Goal: Task Accomplishment & Management: Manage account settings

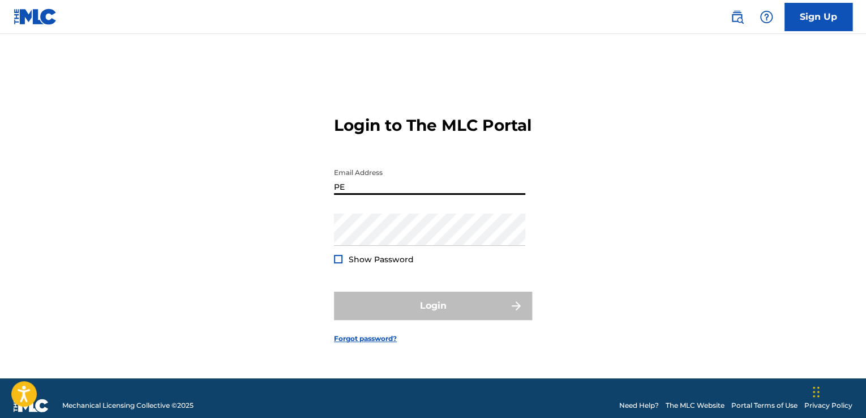
type input "P"
type input "[EMAIL_ADDRESS][DOMAIN_NAME]"
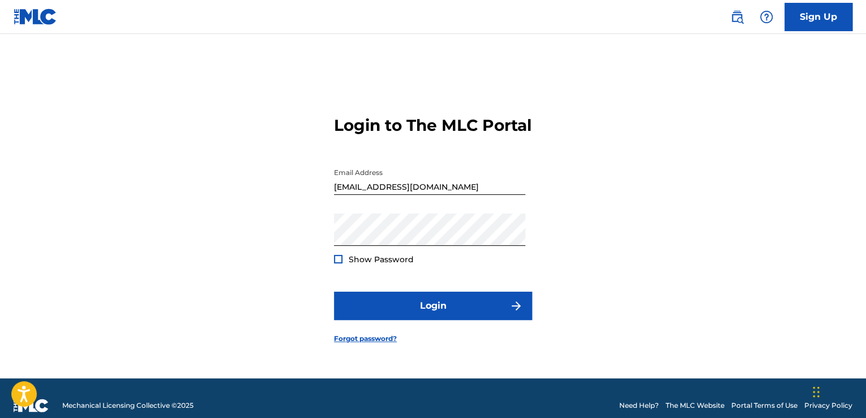
click at [339, 263] on div at bounding box center [338, 259] width 8 height 8
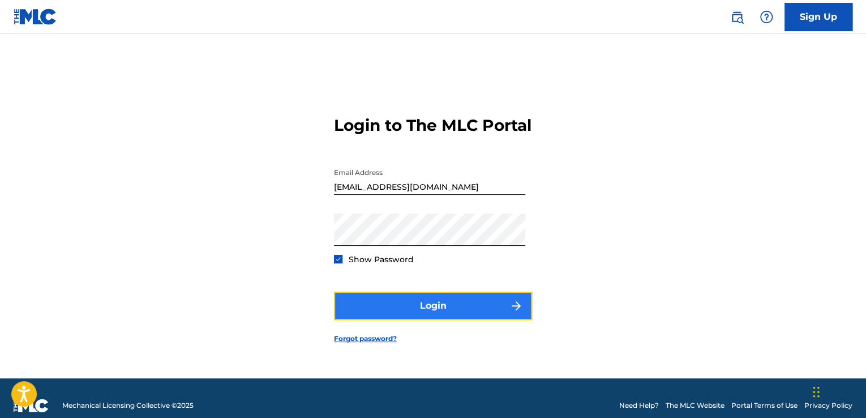
click at [427, 319] on button "Login" at bounding box center [433, 306] width 198 height 28
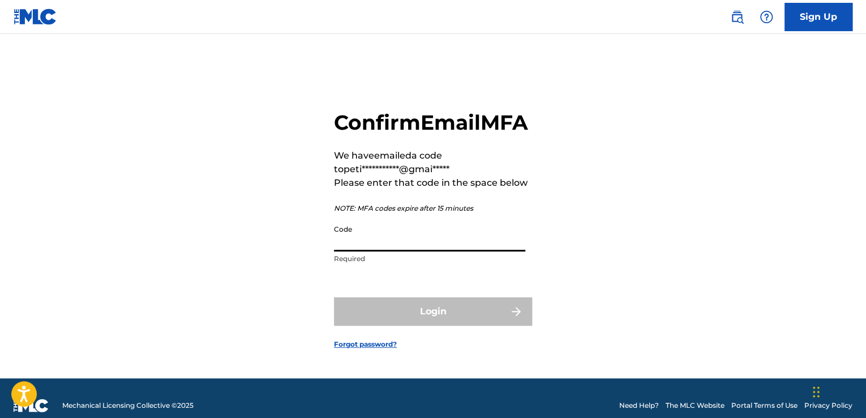
click at [374, 251] on input "Code" at bounding box center [429, 235] width 191 height 32
paste input "308435"
click at [335, 251] on input "308435" at bounding box center [429, 235] width 191 height 32
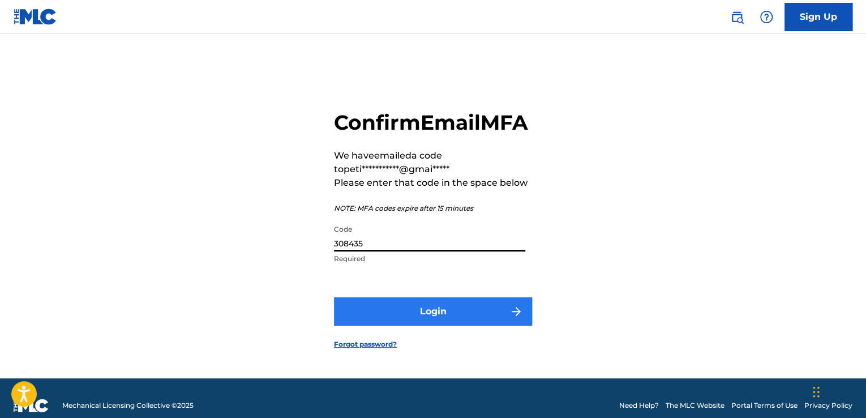
type input "308435"
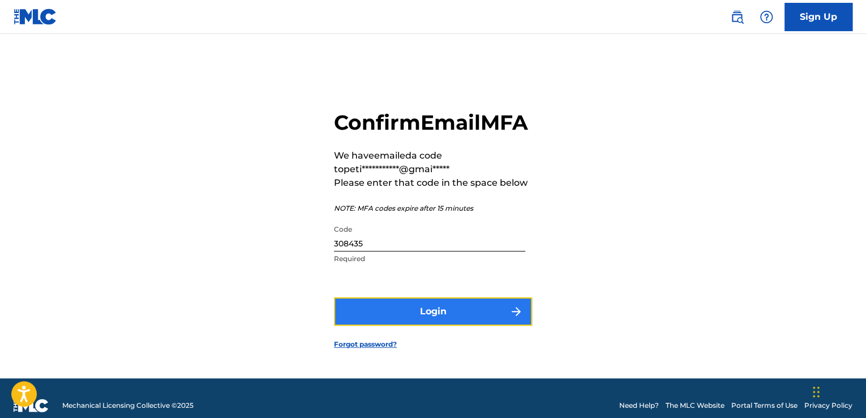
click at [427, 317] on button "Login" at bounding box center [433, 311] width 198 height 28
